Goal: Navigation & Orientation: Understand site structure

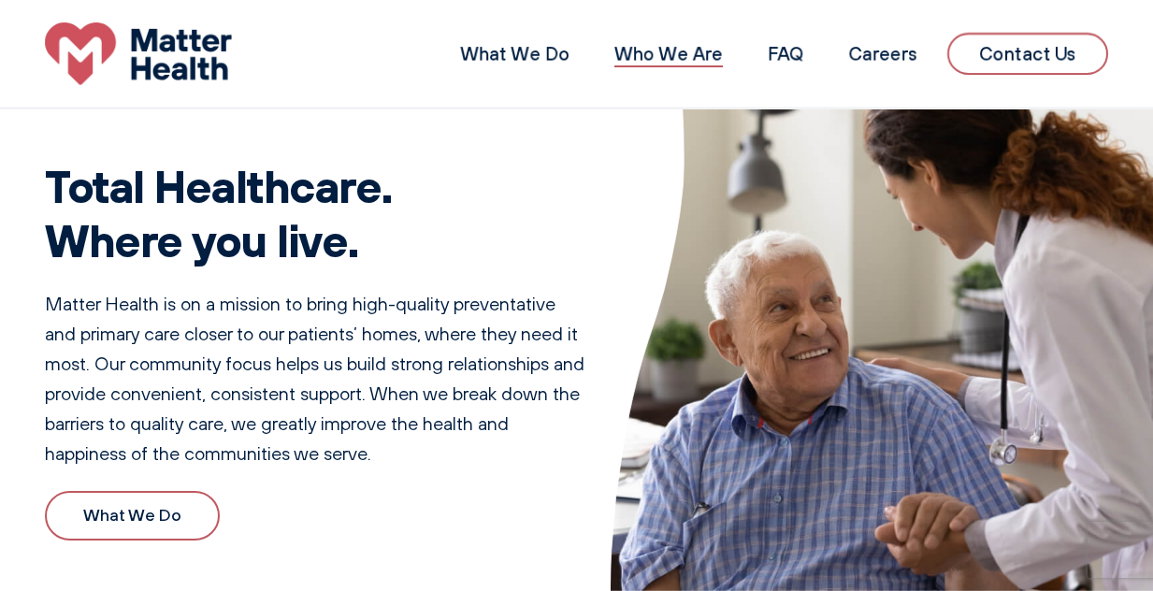
click at [647, 57] on link "Who We Are" at bounding box center [668, 53] width 108 height 23
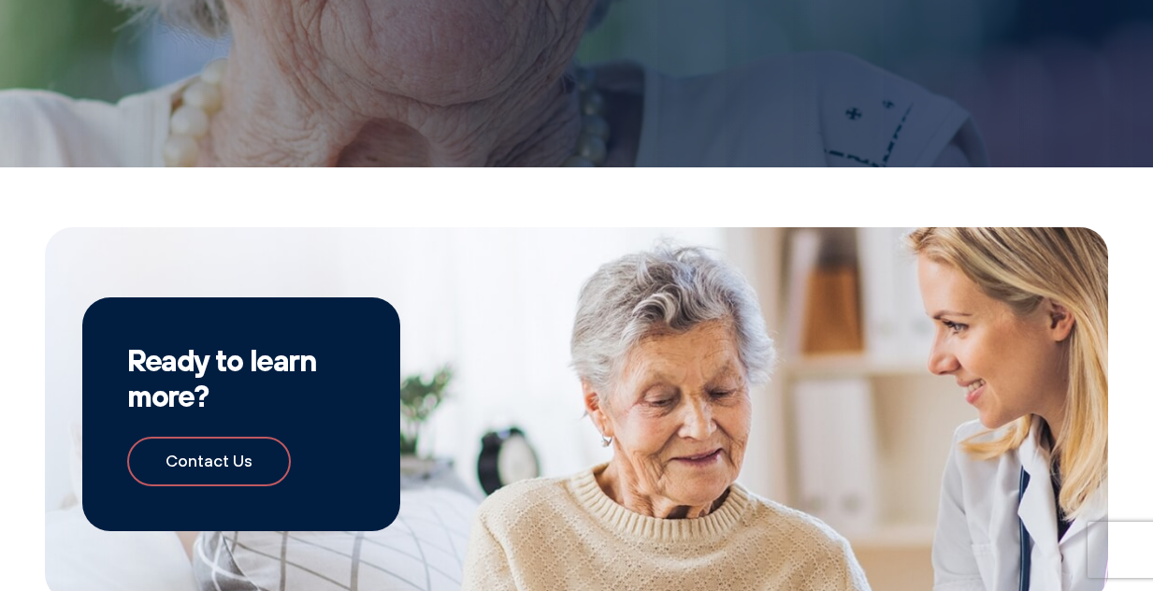
scroll to position [1735, 0]
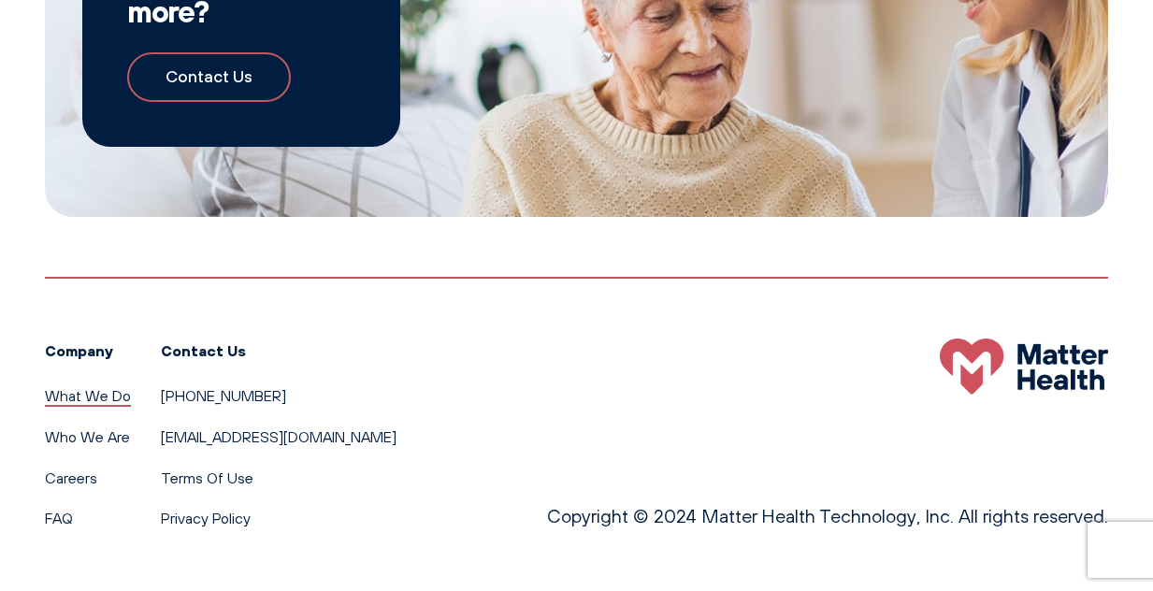
click at [81, 397] on link "What We Do" at bounding box center [88, 395] width 86 height 19
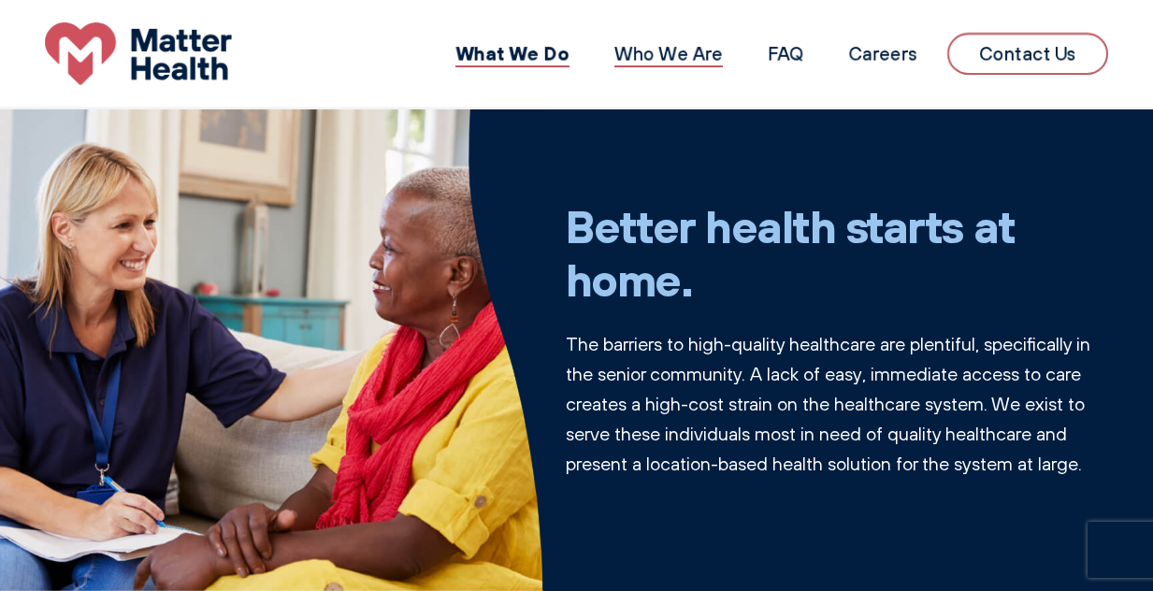
click at [664, 46] on link "Who We Are" at bounding box center [668, 53] width 108 height 23
